Goal: Information Seeking & Learning: Check status

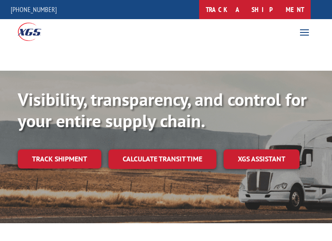
click at [278, 14] on link "track a shipment" at bounding box center [254, 9] width 111 height 19
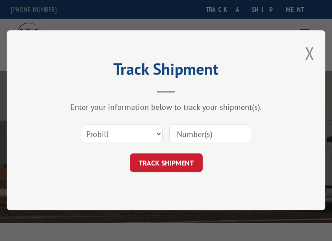
click at [214, 136] on input at bounding box center [210, 134] width 82 height 19
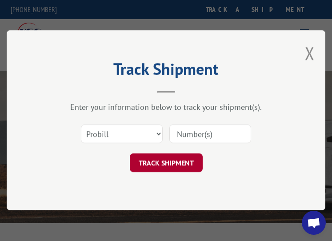
paste input "17402399"
type input "17402399"
drag, startPoint x: 181, startPoint y: 157, endPoint x: 203, endPoint y: 124, distance: 40.0
click at [182, 157] on button "TRACK SHIPMENT" at bounding box center [165, 163] width 73 height 19
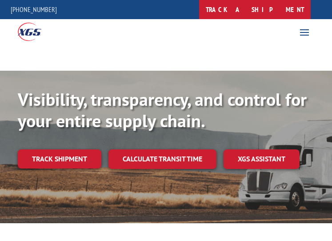
click at [282, 20] on div "For Mills For Retailers Services Advantages Resources About For Mills For Retai…" at bounding box center [166, 31] width 332 height 24
click at [293, 9] on link "track a shipment" at bounding box center [254, 9] width 111 height 19
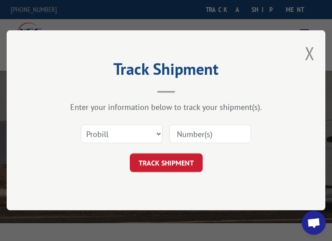
click at [212, 136] on input at bounding box center [210, 134] width 82 height 19
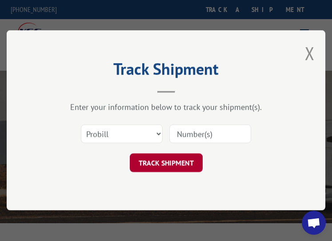
paste input "17402400"
type input "17402400"
click at [170, 169] on button "TRACK SHIPMENT" at bounding box center [165, 163] width 73 height 19
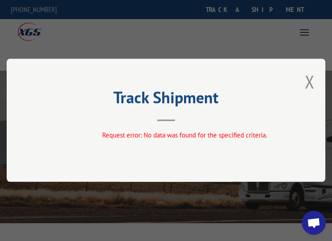
click at [307, 81] on div "Track Shipment Request error: No data was found for the specified criteria." at bounding box center [166, 120] width 318 height 123
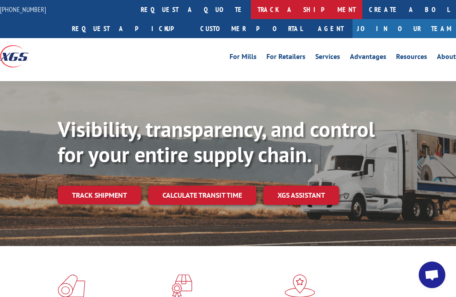
click at [251, 10] on link "track a shipment" at bounding box center [306, 9] width 111 height 19
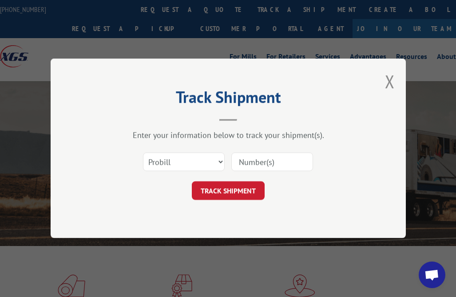
click at [254, 166] on input at bounding box center [272, 162] width 82 height 19
paste input "17402400"
type input "17402400"
click at [241, 191] on button "TRACK SHIPMENT" at bounding box center [228, 191] width 73 height 19
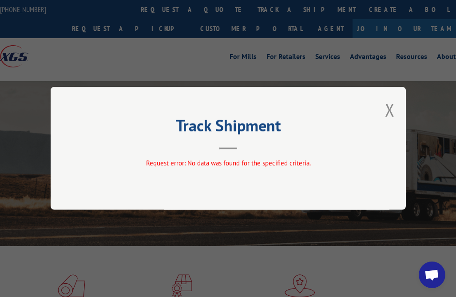
click at [331, 107] on button "Close modal" at bounding box center [390, 110] width 10 height 24
